Goal: Task Accomplishment & Management: Complete application form

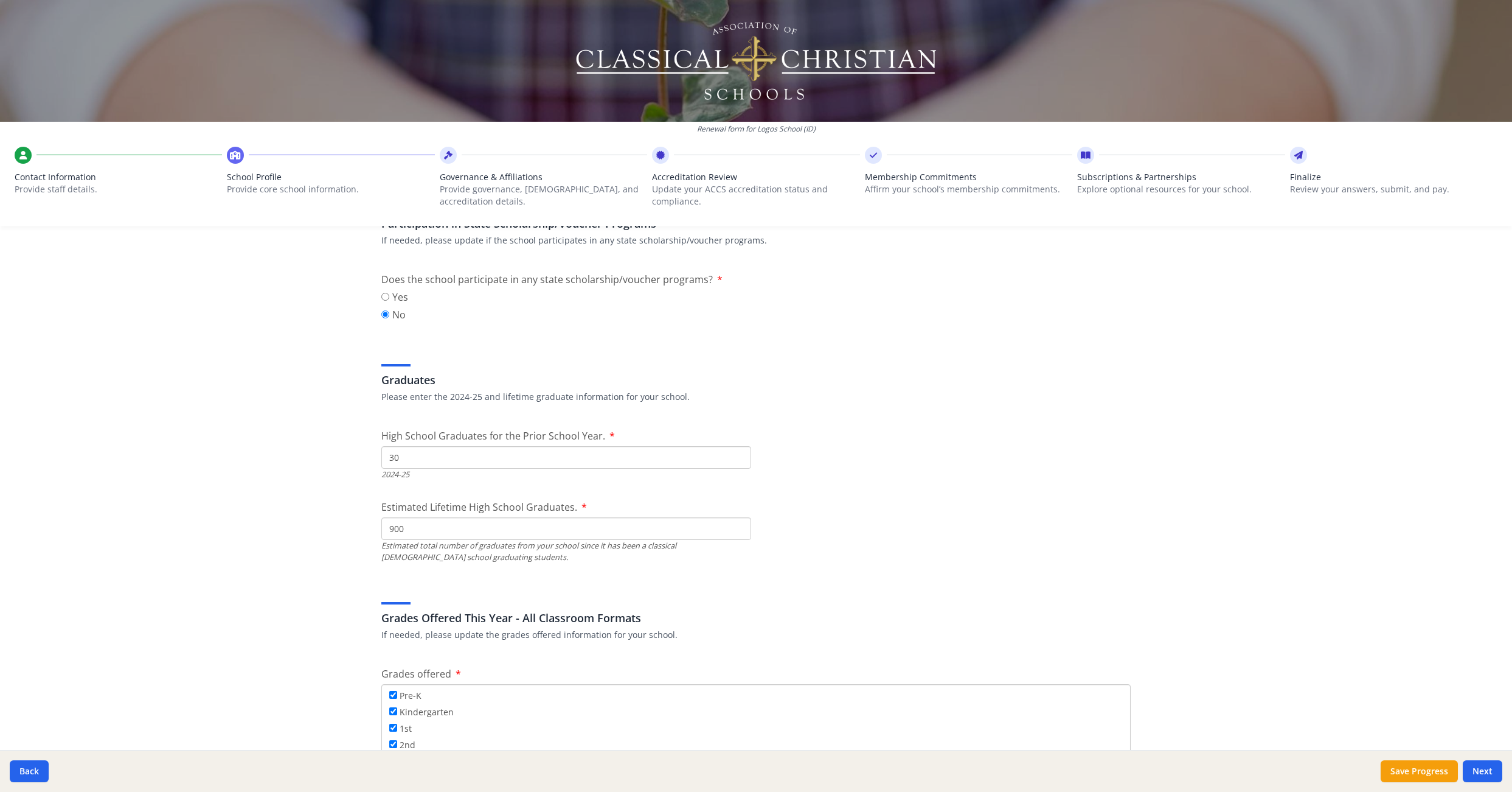
scroll to position [1530, 0]
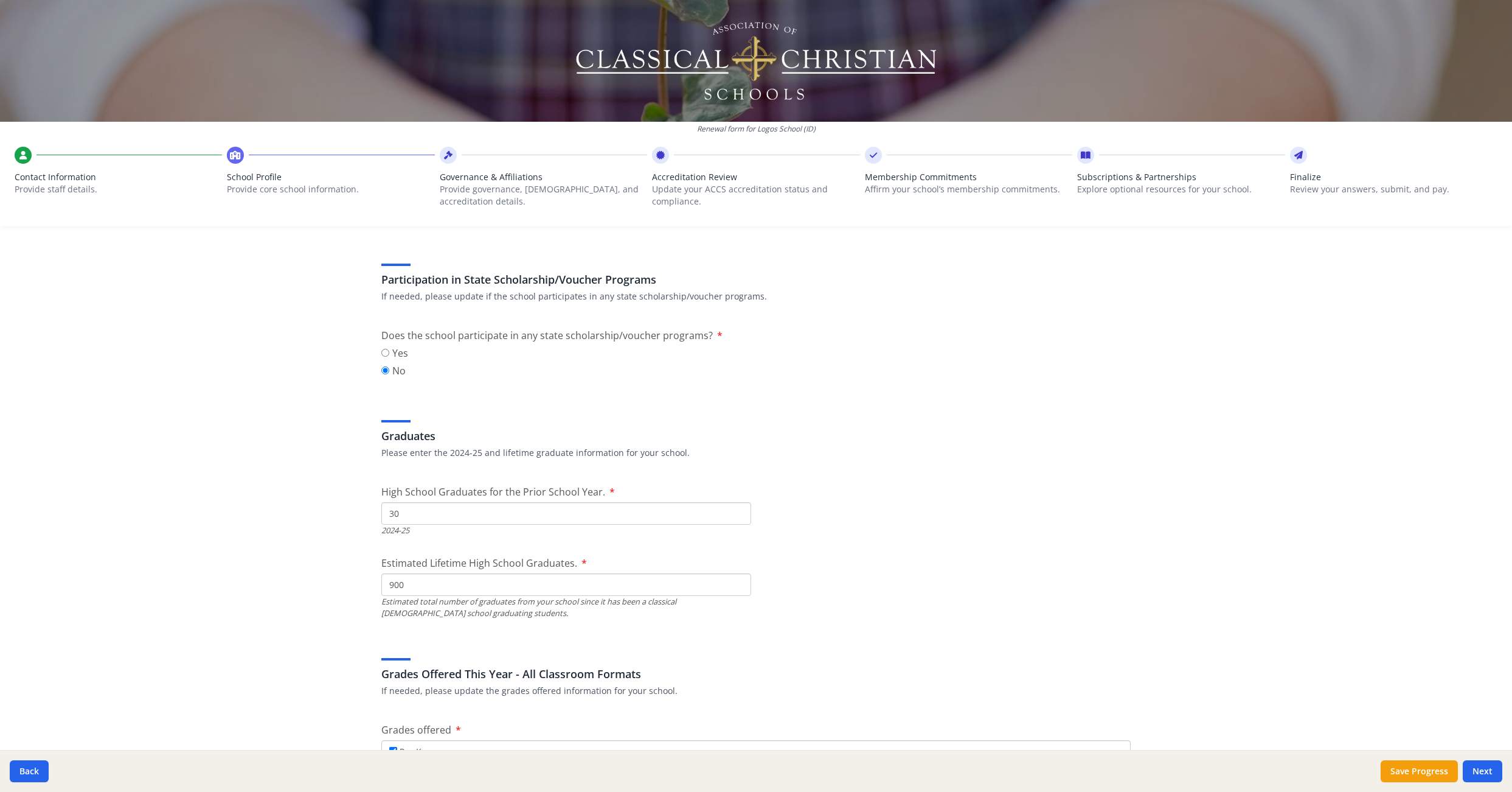
click at [408, 584] on input "900" at bounding box center [565, 584] width 370 height 22
type input "9"
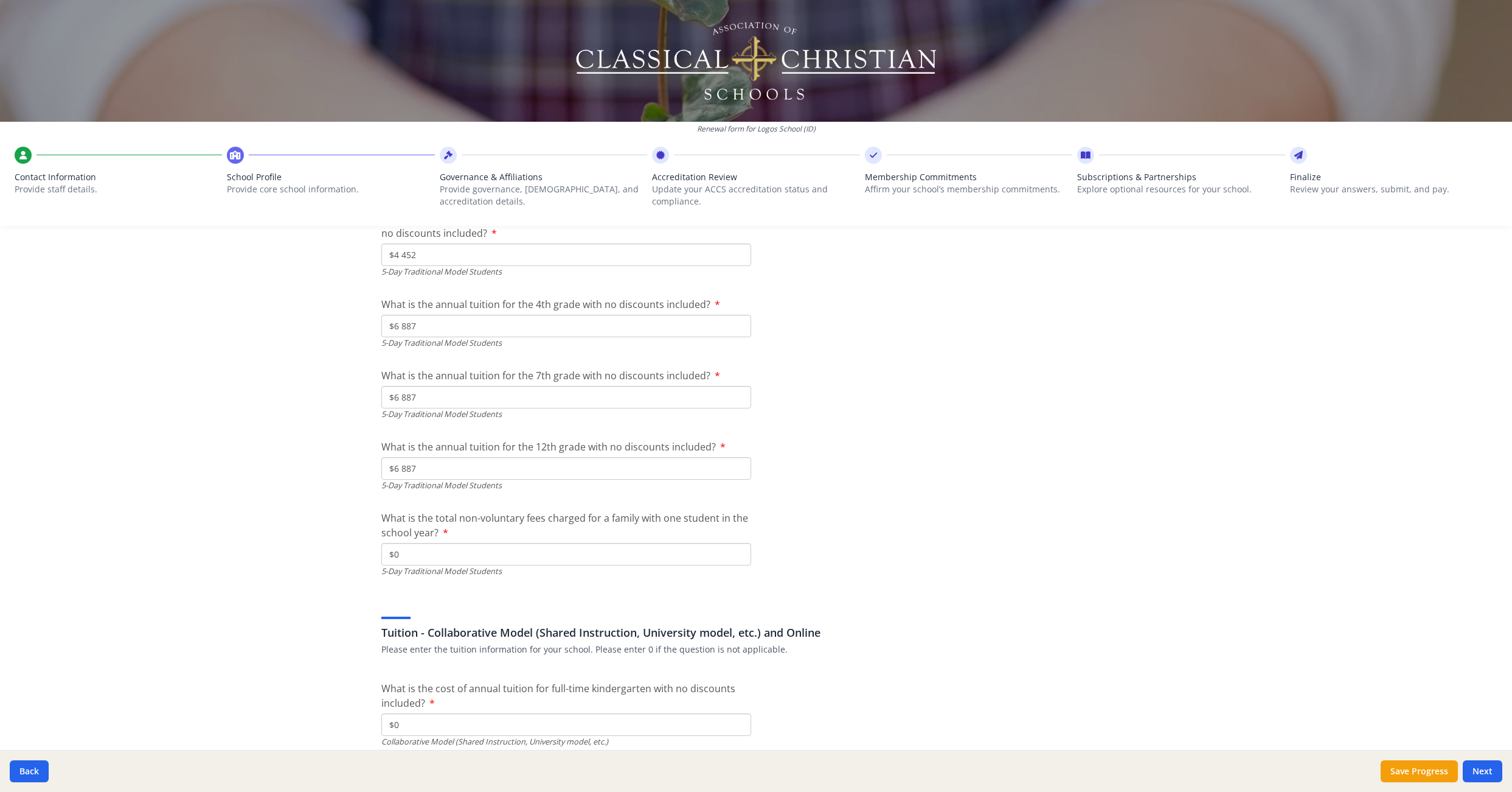
scroll to position [3308, 0]
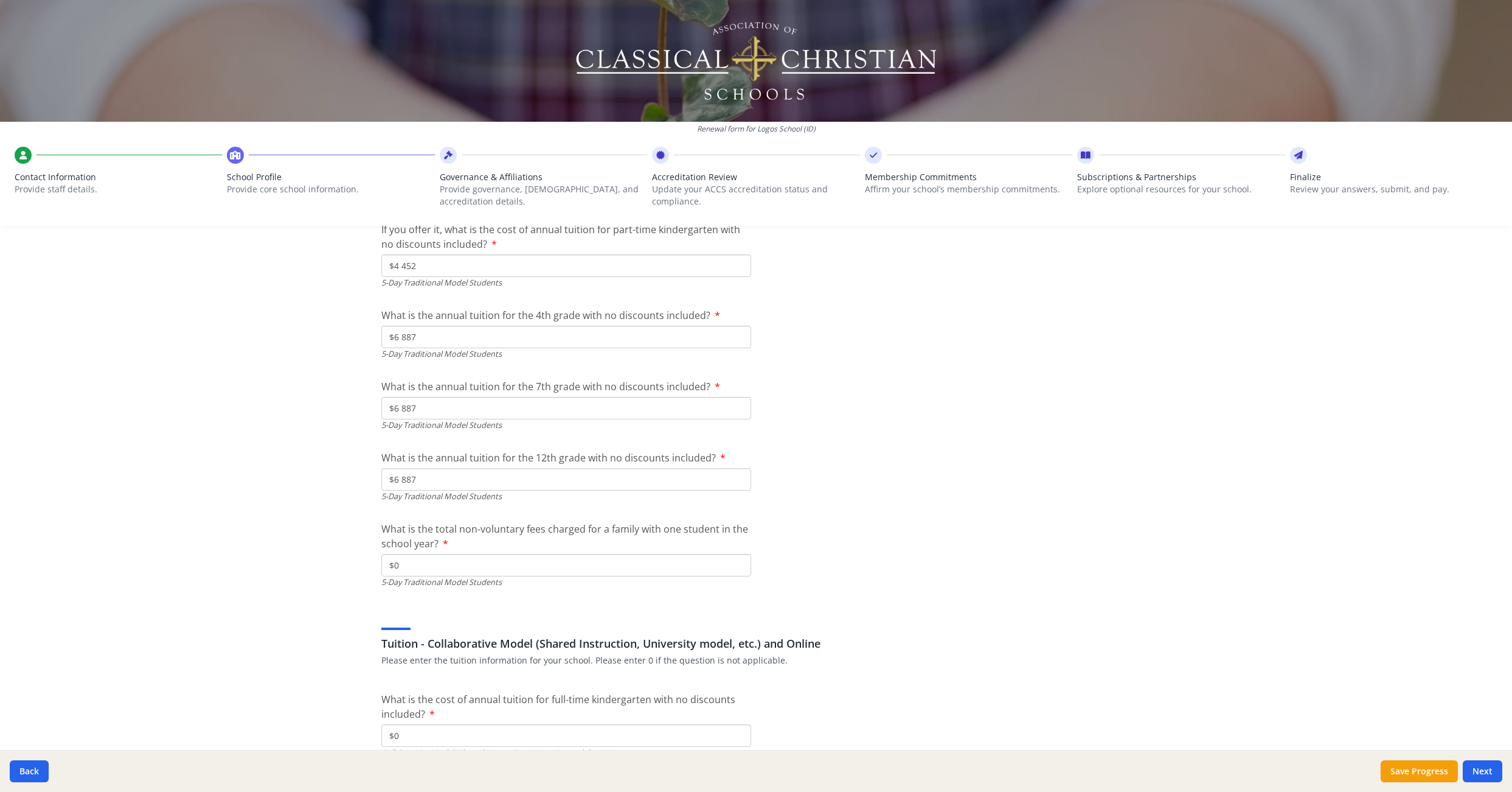
type input "650"
click at [401, 562] on input "$0" at bounding box center [565, 564] width 370 height 22
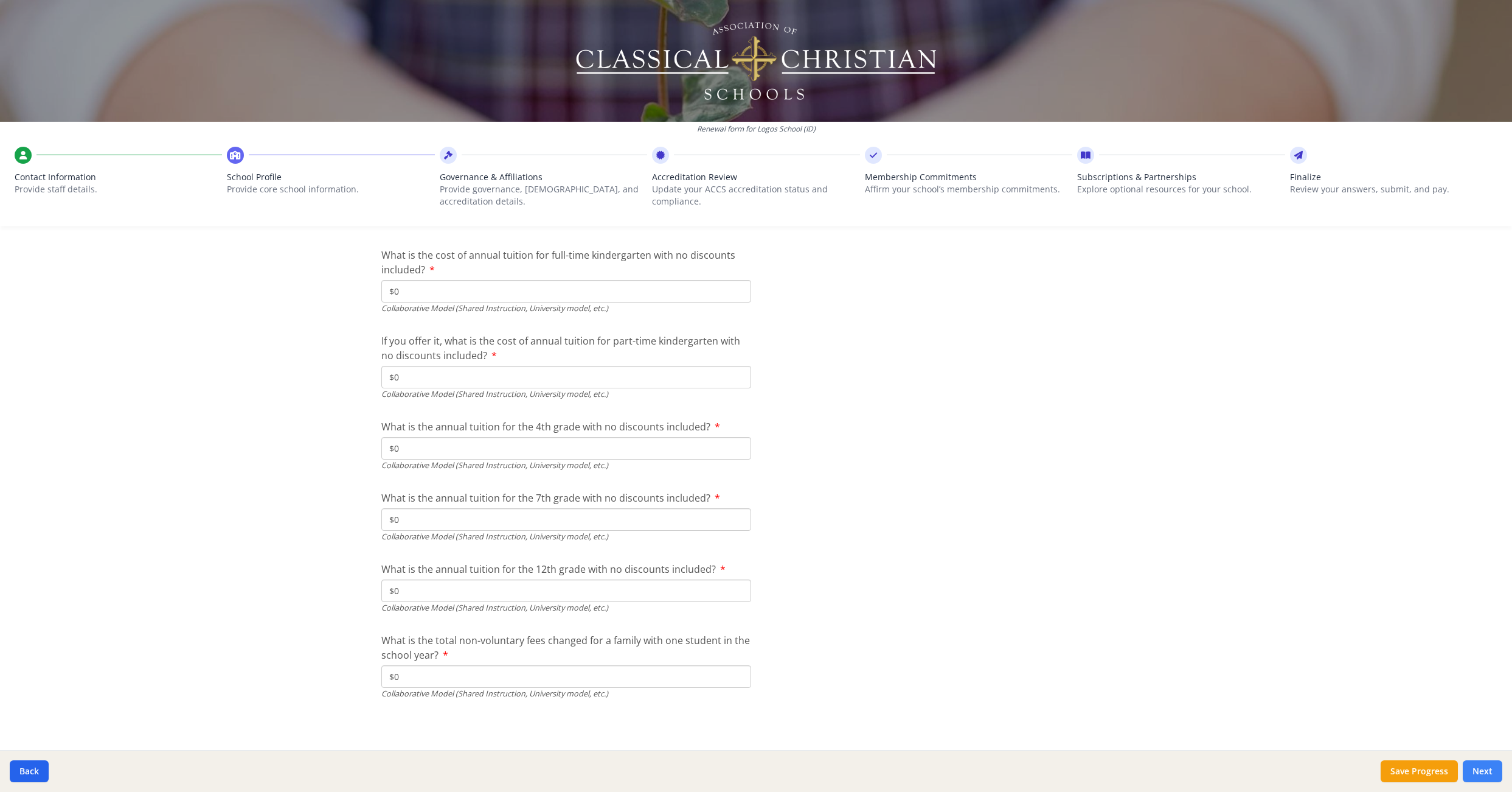
type input "$175"
click at [1488, 773] on button "Next" at bounding box center [1483, 771] width 39 height 22
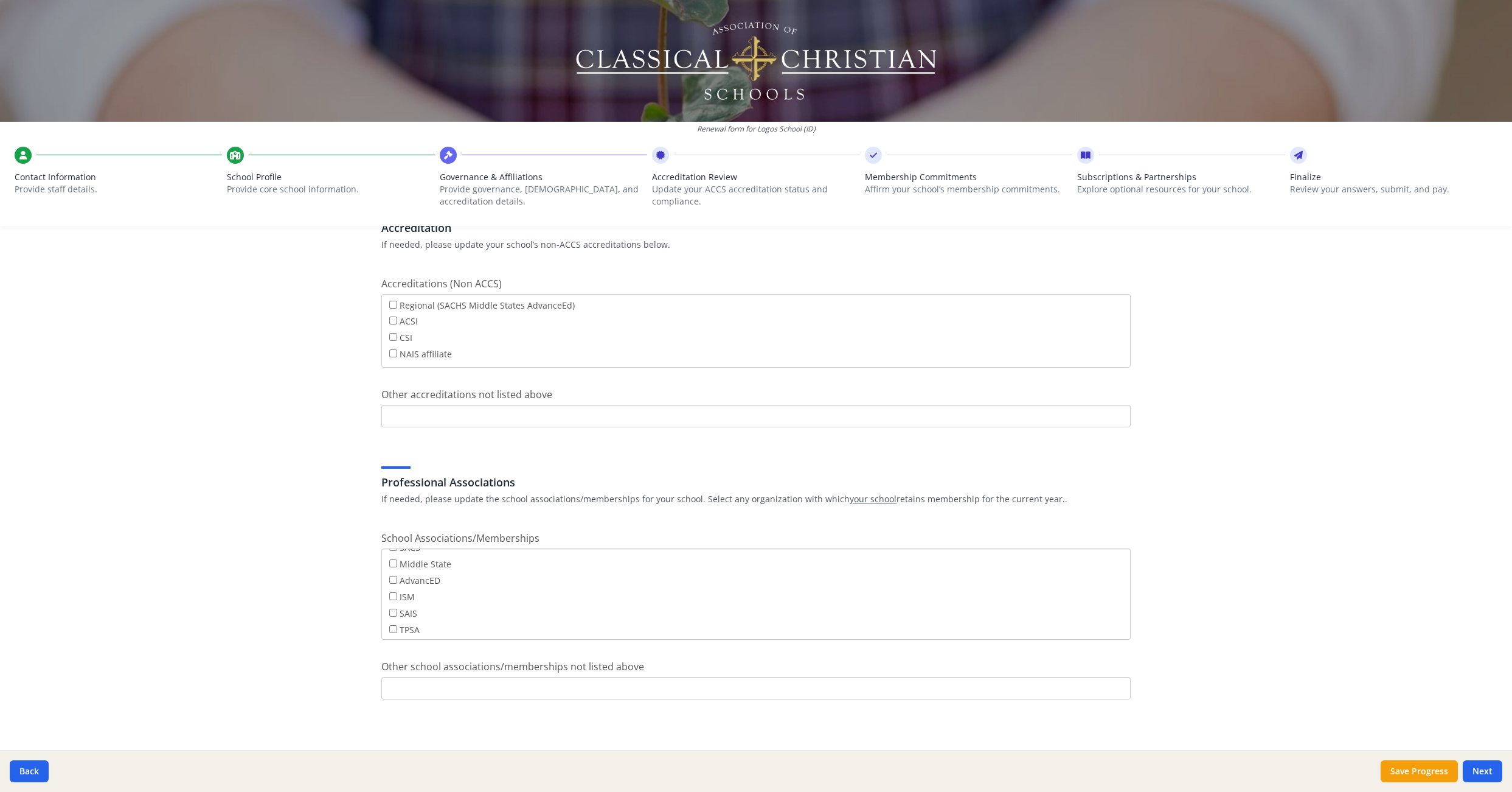
scroll to position [0, 0]
click at [1484, 767] on button "Next" at bounding box center [1483, 771] width 39 height 22
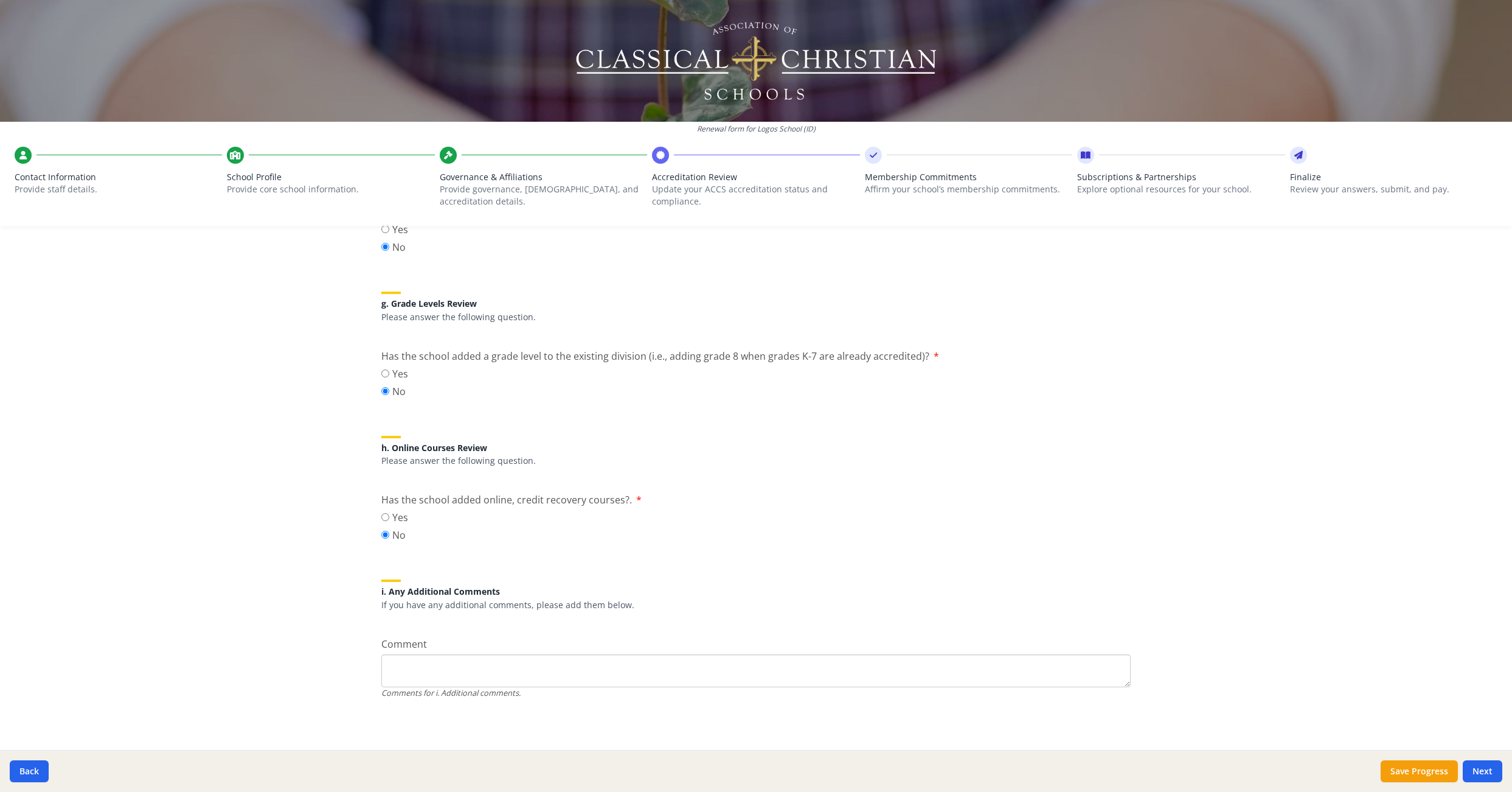
scroll to position [1329, 0]
click at [1488, 776] on button "Next" at bounding box center [1483, 771] width 39 height 22
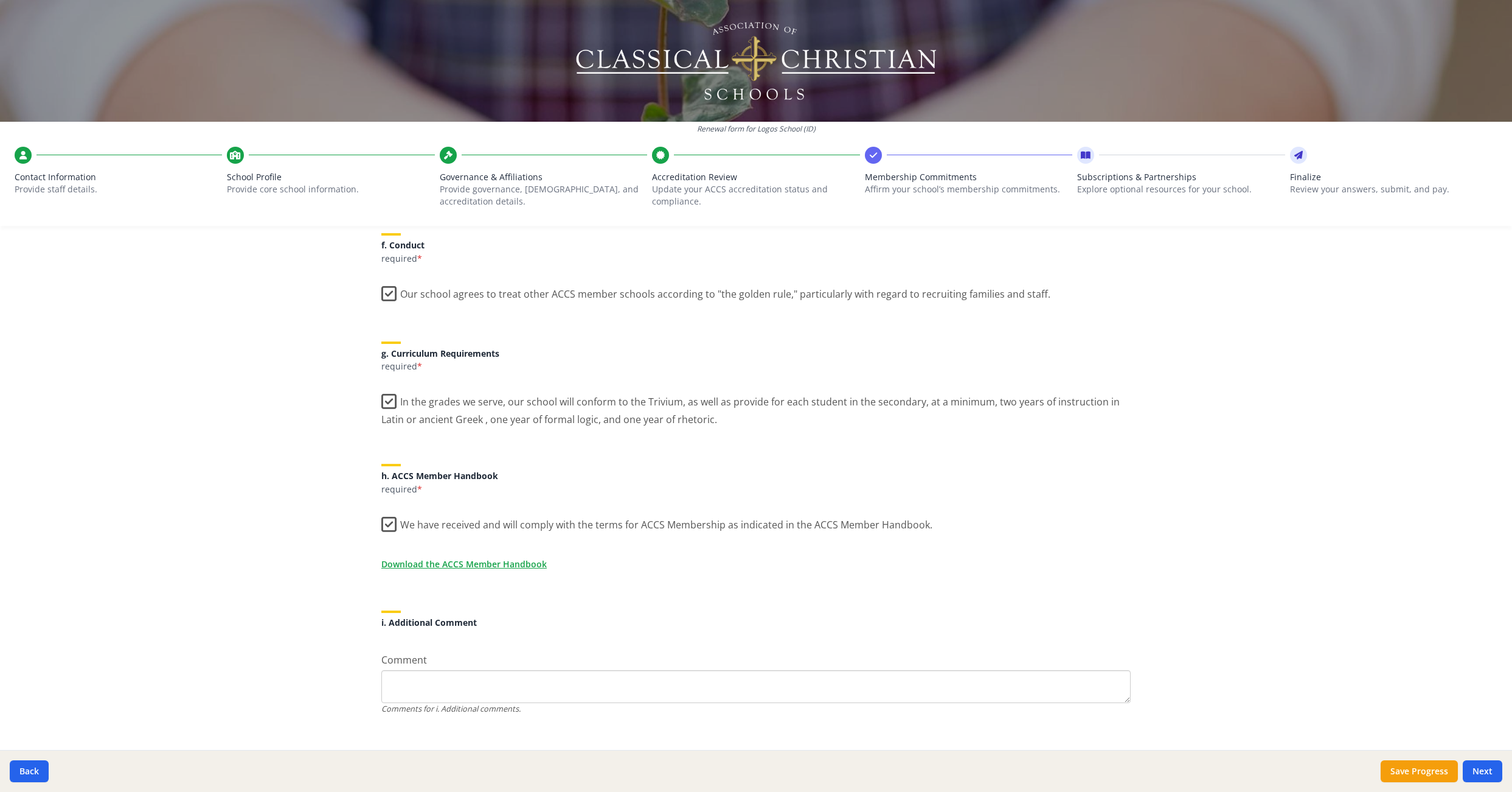
scroll to position [821, 0]
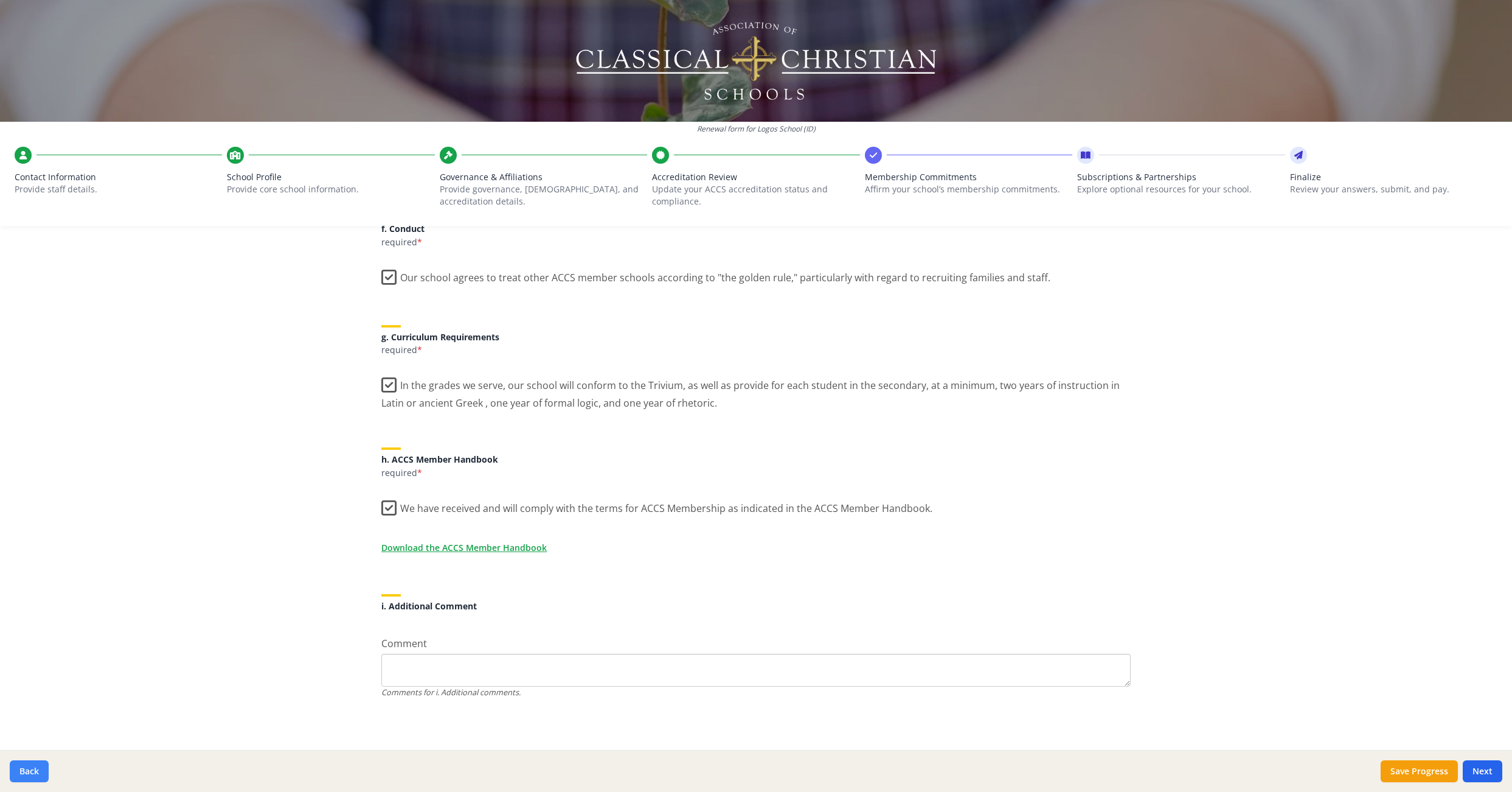
drag, startPoint x: 37, startPoint y: 774, endPoint x: 32, endPoint y: 770, distance: 6.4
click at [37, 774] on button "Back" at bounding box center [29, 771] width 39 height 22
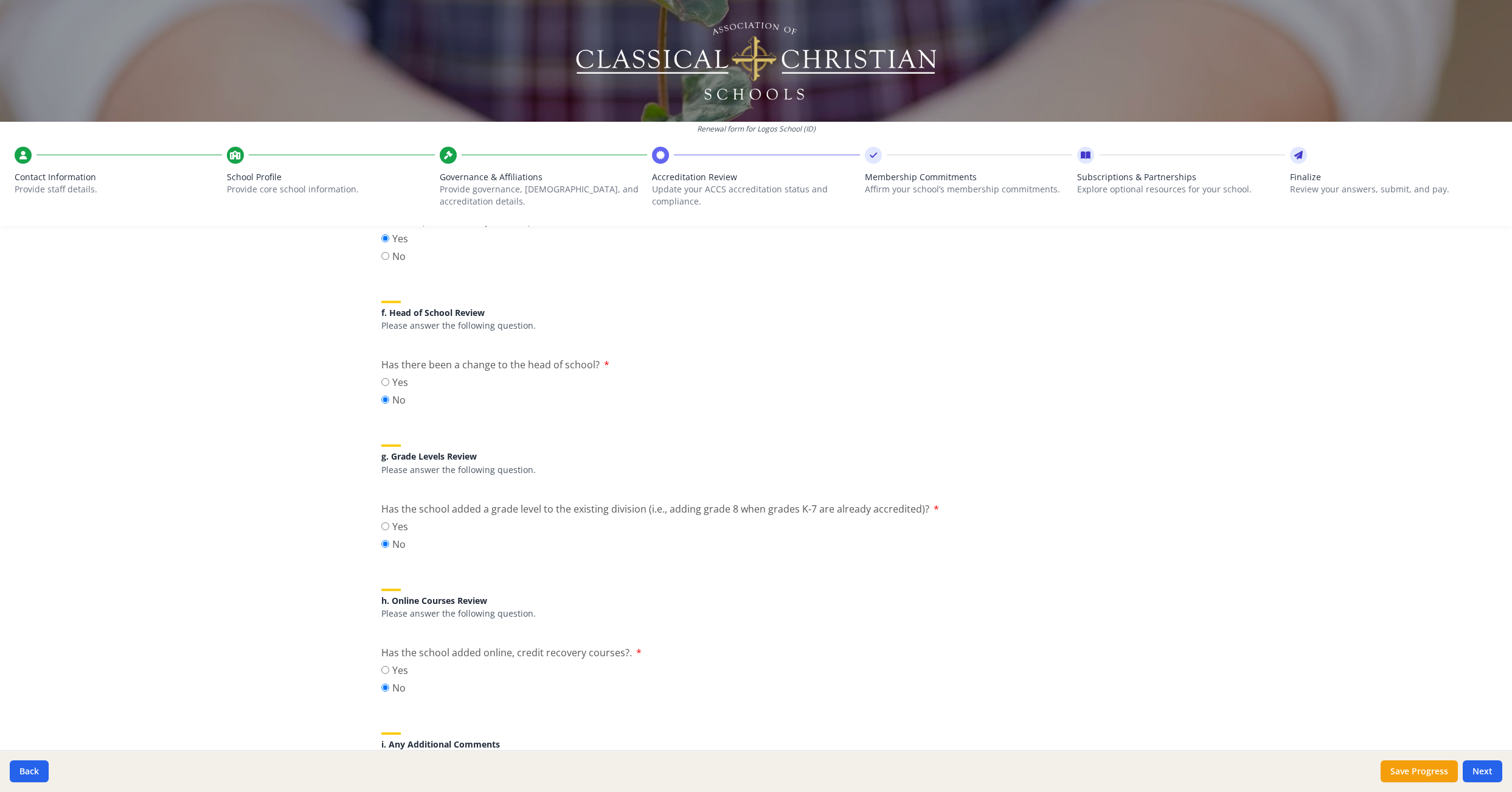
scroll to position [1329, 0]
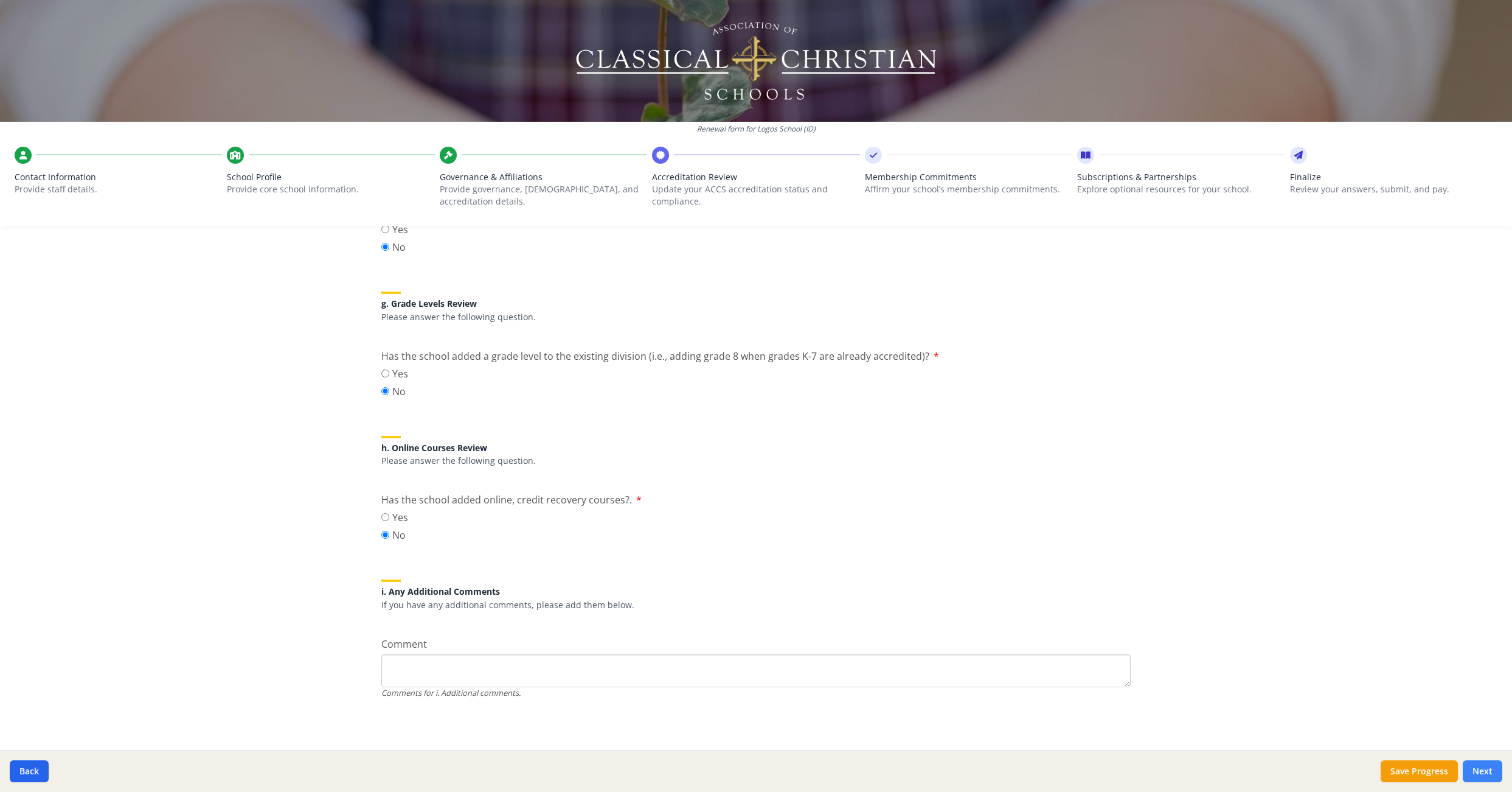
click at [1488, 768] on button "Next" at bounding box center [1483, 771] width 39 height 22
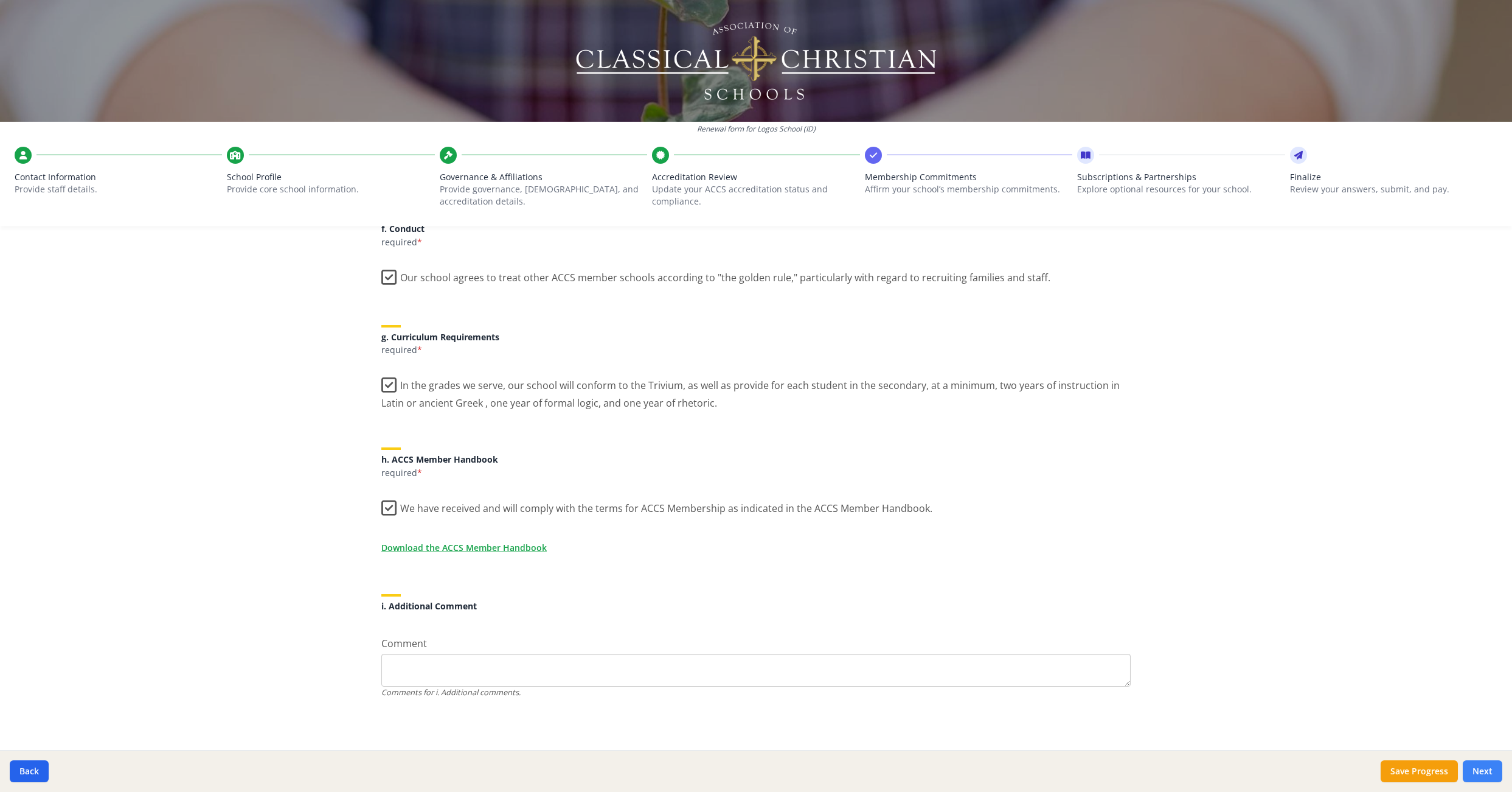
click at [1485, 767] on button "Next" at bounding box center [1483, 771] width 39 height 22
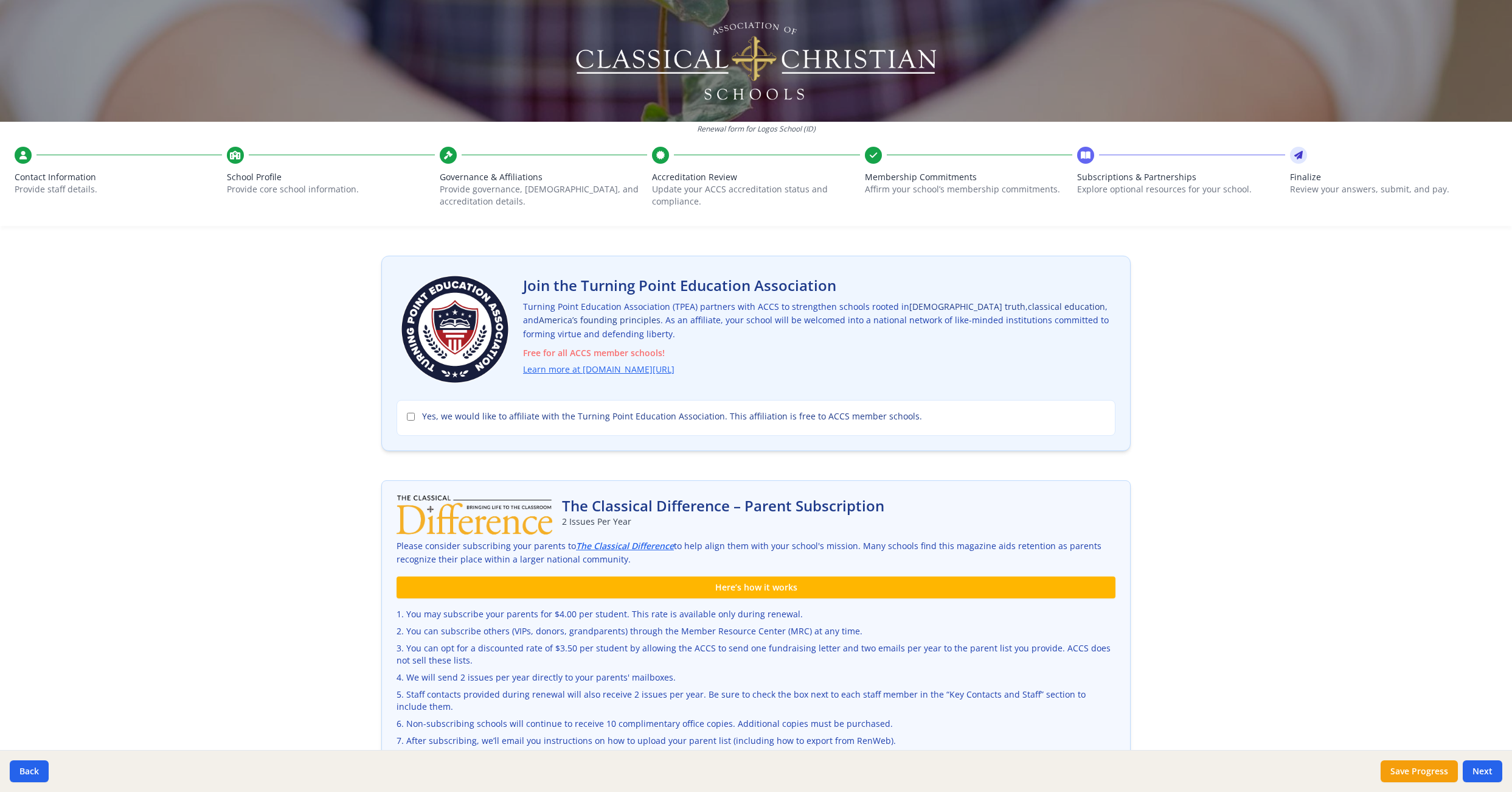
scroll to position [0, 0]
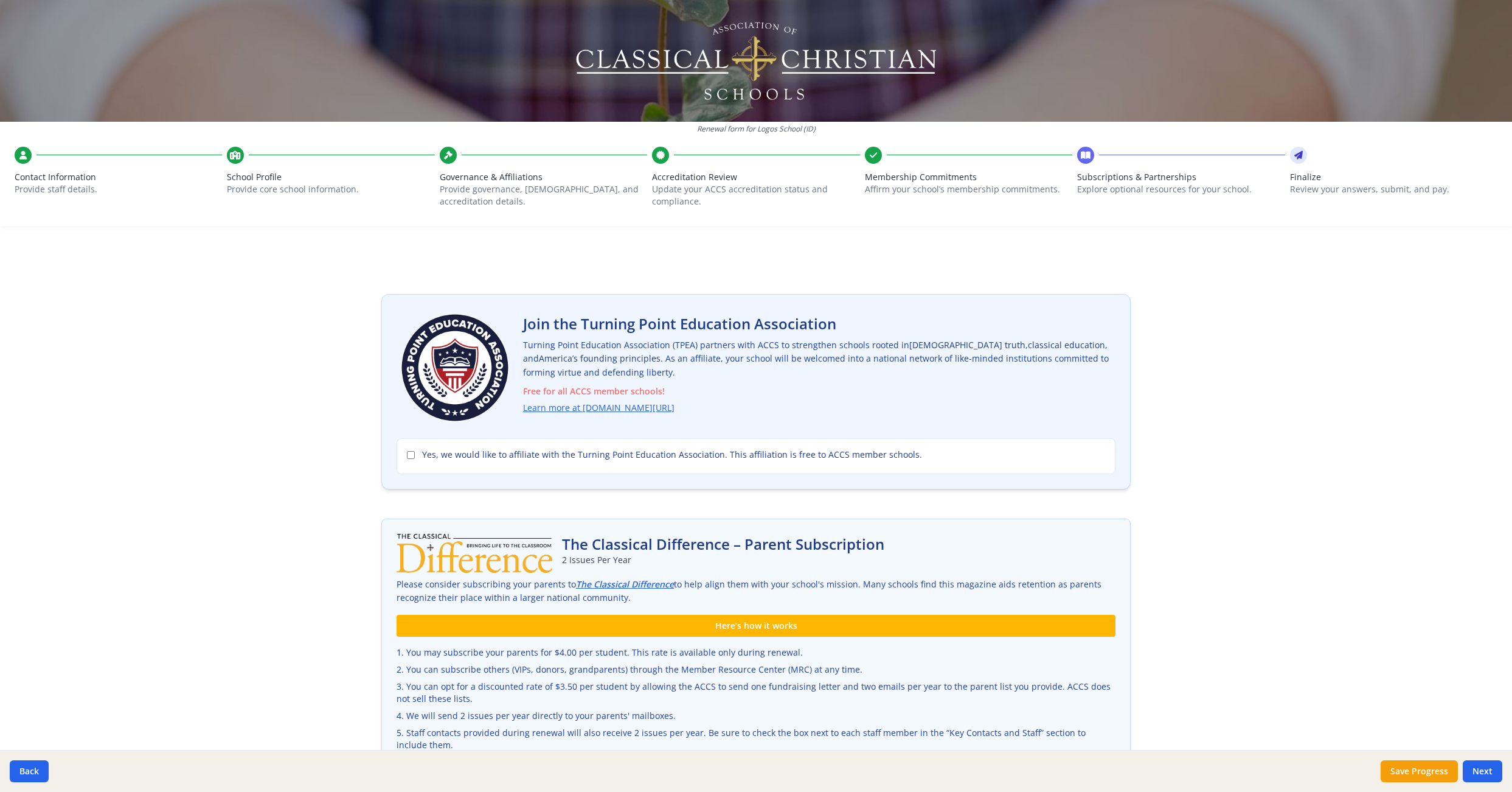
click at [407, 457] on input "Yes, we would like to affiliate with the Turning Point Education Association. T…" at bounding box center [411, 454] width 8 height 8
checkbox input "true"
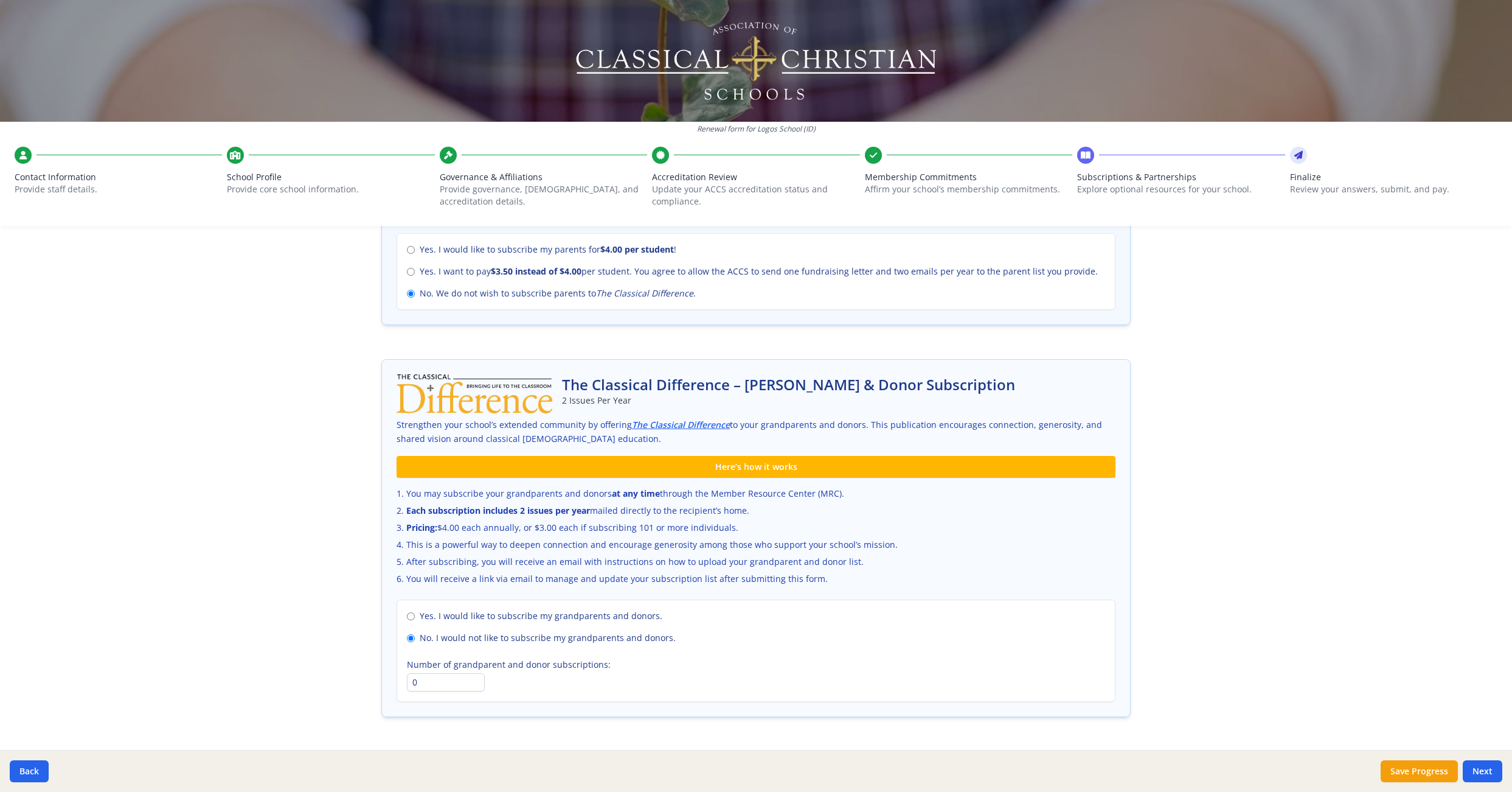
scroll to position [600, 0]
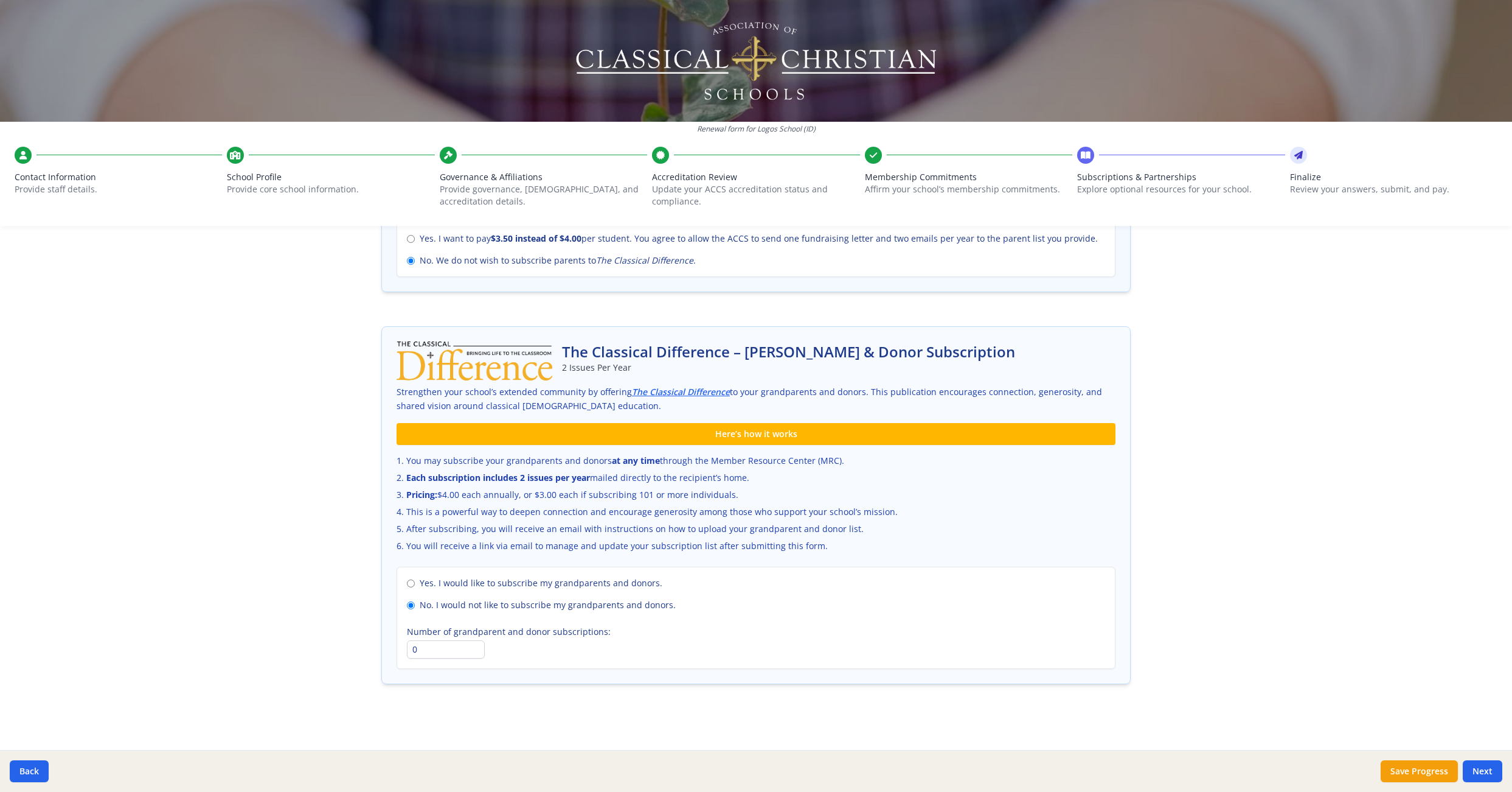
click at [1490, 770] on button "Next" at bounding box center [1483, 771] width 39 height 22
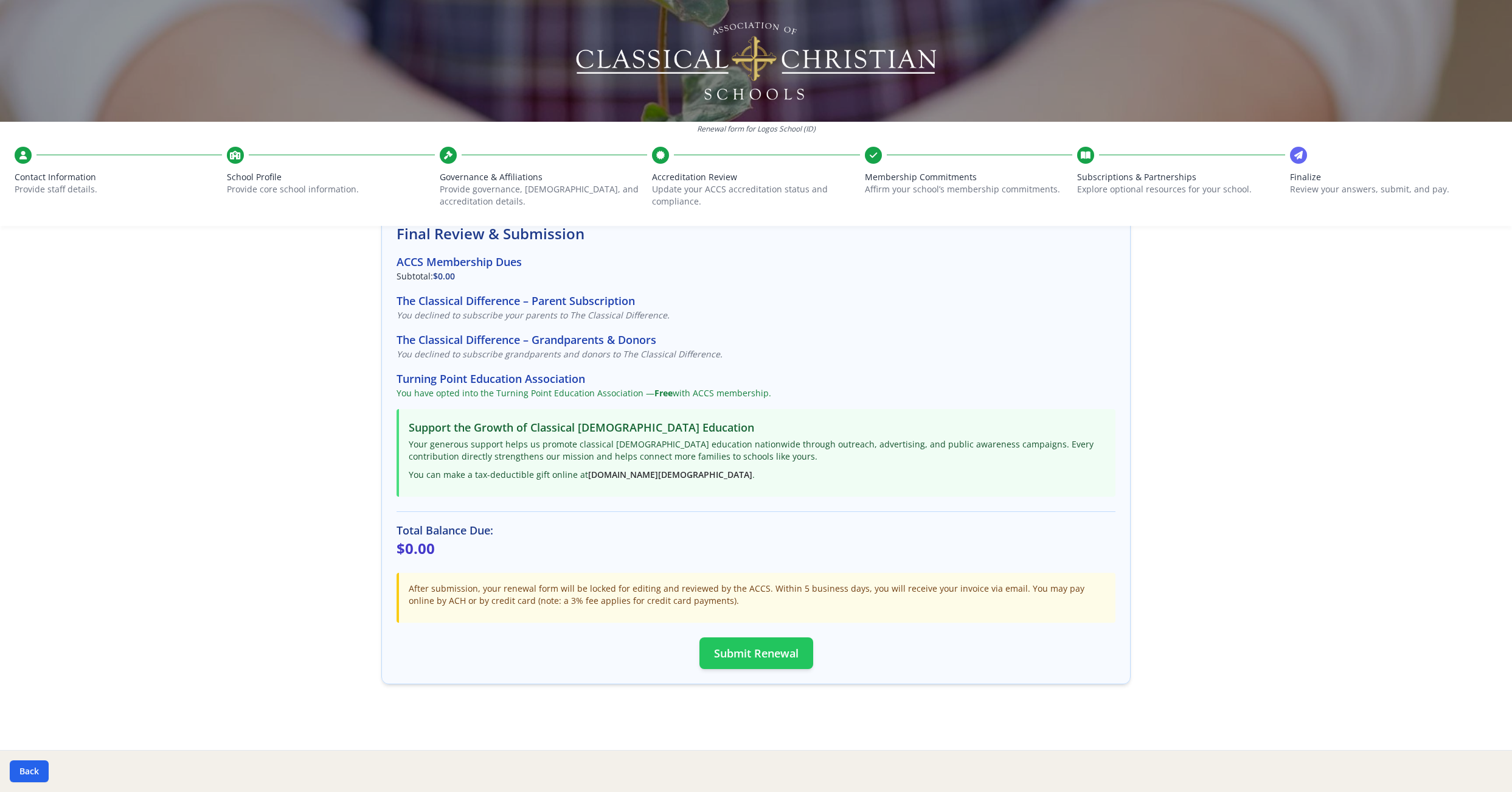
click at [752, 650] on button "Submit Renewal" at bounding box center [756, 653] width 114 height 32
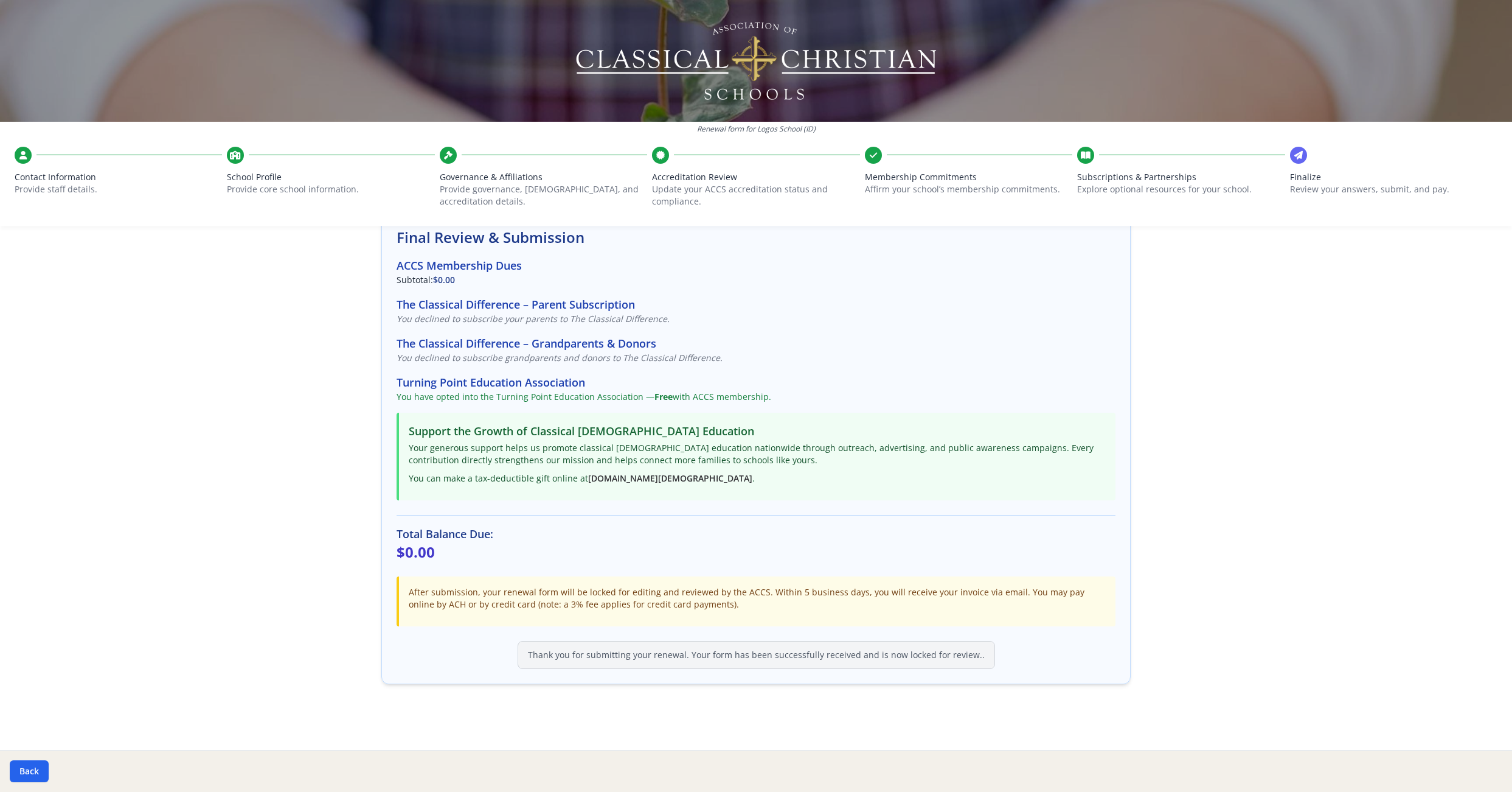
scroll to position [82, 0]
drag, startPoint x: 240, startPoint y: 335, endPoint x: 256, endPoint y: 383, distance: 50.6
click at [256, 383] on div "Renewal form for Logos School (ID) Contact Information Provide staff details. S…" at bounding box center [756, 396] width 1512 height 792
drag, startPoint x: 1151, startPoint y: 696, endPoint x: 1034, endPoint y: 699, distance: 117.0
click at [1034, 699] on div "Renewal form for Logos School (ID) Contact Information Provide staff details. S…" at bounding box center [756, 396] width 1512 height 792
